Goal: Task Accomplishment & Management: Complete application form

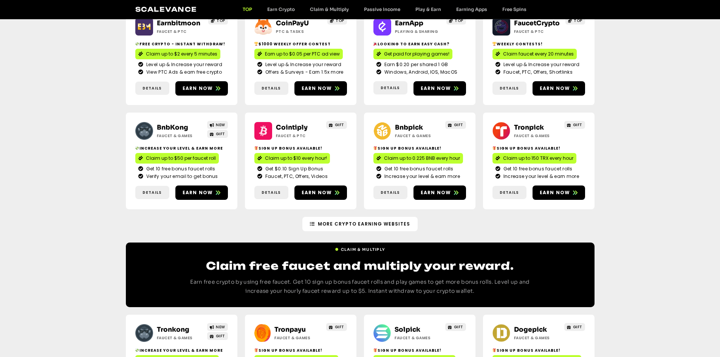
scroll to position [113, 0]
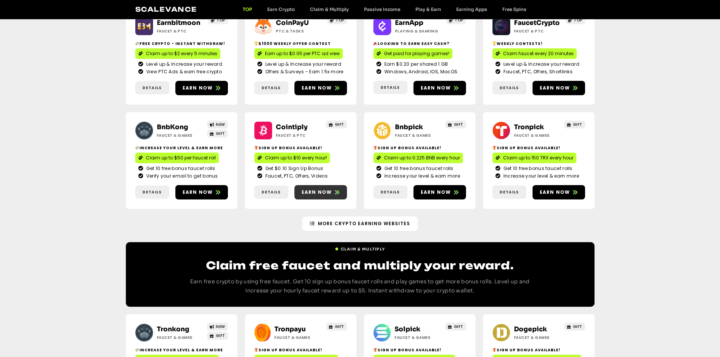
click at [311, 189] on span "Earn now" at bounding box center [317, 192] width 31 height 7
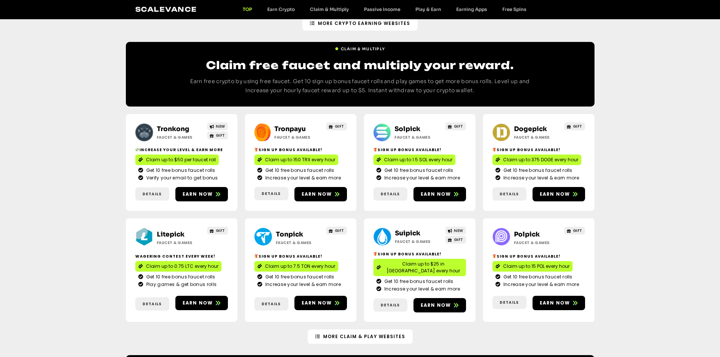
scroll to position [340, 0]
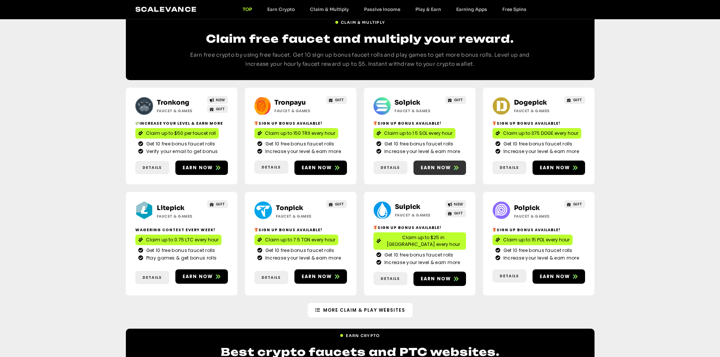
click at [431, 166] on span "Earn now" at bounding box center [436, 168] width 31 height 7
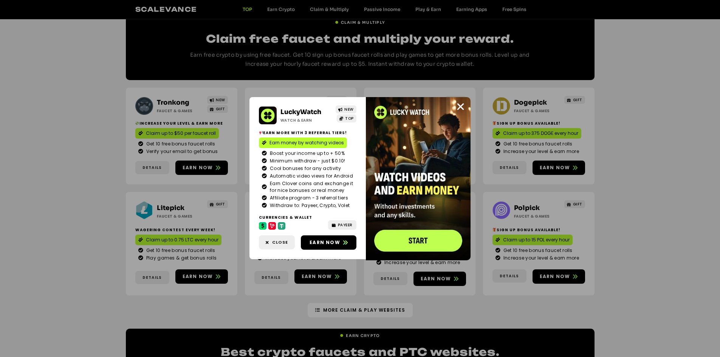
click at [455, 105] on img at bounding box center [418, 178] width 105 height 163
click at [456, 104] on icon "Close" at bounding box center [460, 106] width 9 height 9
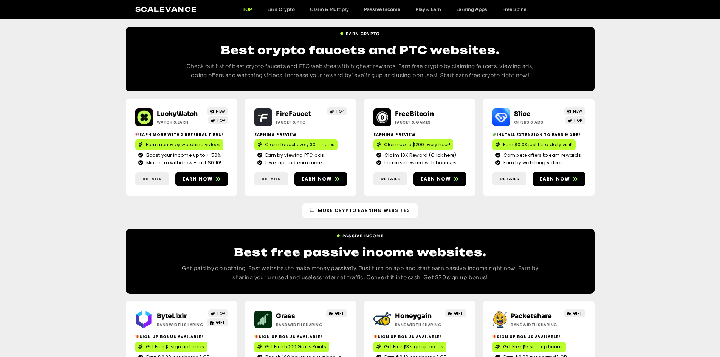
scroll to position [643, 0]
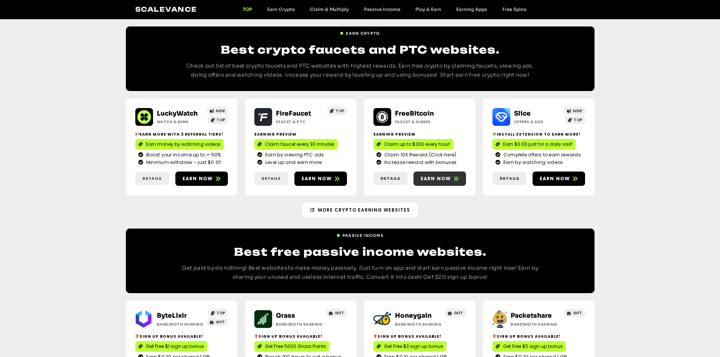
click at [428, 175] on span "Earn now" at bounding box center [436, 178] width 31 height 7
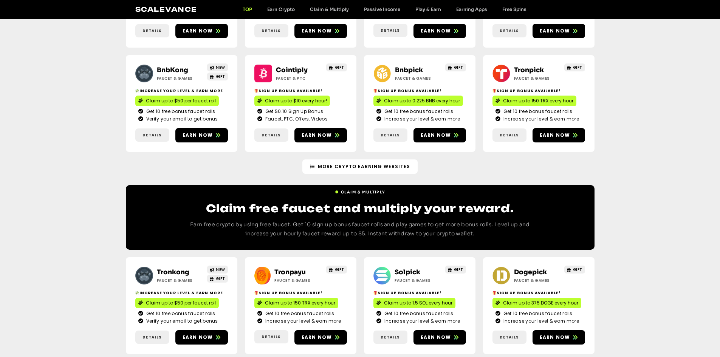
scroll to position [76, 0]
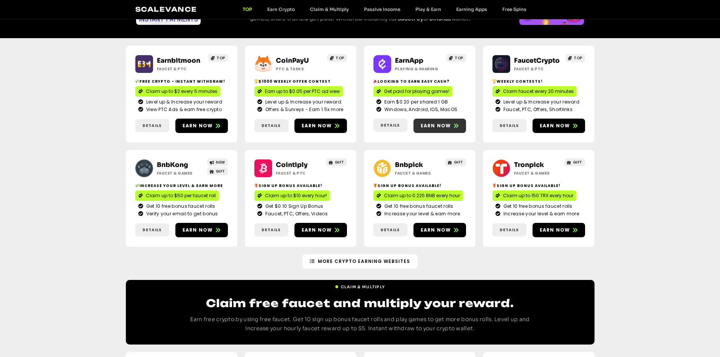
click at [438, 123] on span "Earn now" at bounding box center [436, 126] width 31 height 7
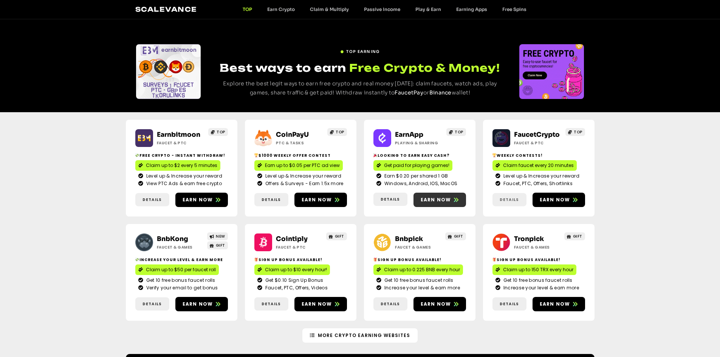
scroll to position [0, 0]
